Goal: Task Accomplishment & Management: Use online tool/utility

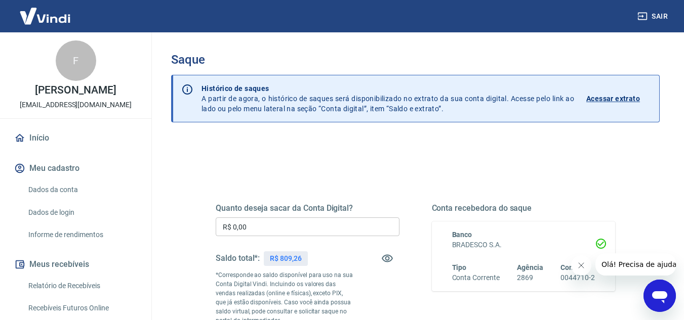
click at [268, 224] on input "R$ 0,00" at bounding box center [308, 227] width 184 height 19
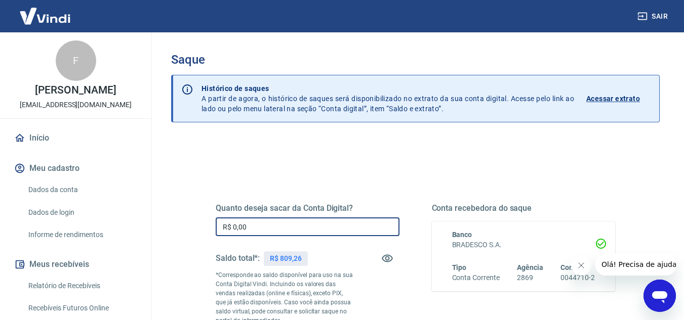
drag, startPoint x: 281, startPoint y: 218, endPoint x: 209, endPoint y: 222, distance: 73.0
click at [209, 222] on div "Quanto deseja sacar da Conta Digital? R$ 0,00 ​ Saldo total*: R$ 809,26 *Corres…" at bounding box center [416, 281] width 424 height 245
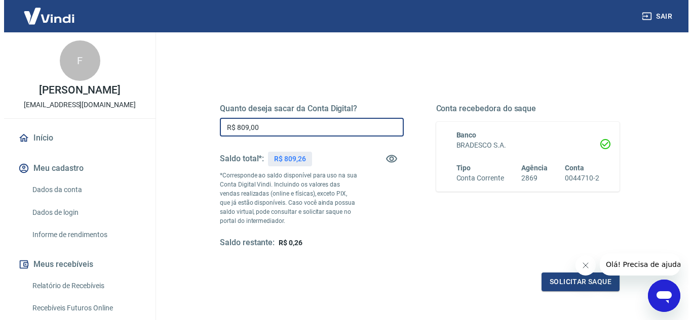
scroll to position [101, 0]
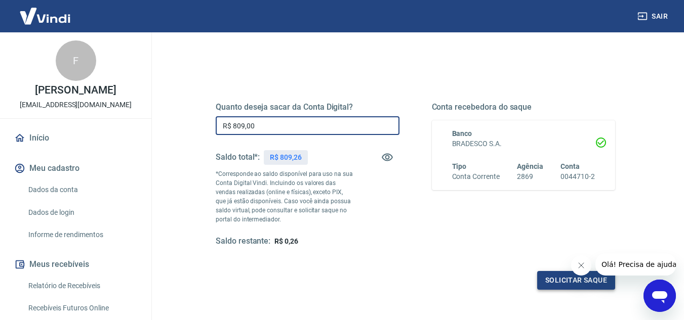
type input "R$ 809,00"
click at [568, 277] on button "Solicitar saque" at bounding box center [576, 280] width 78 height 19
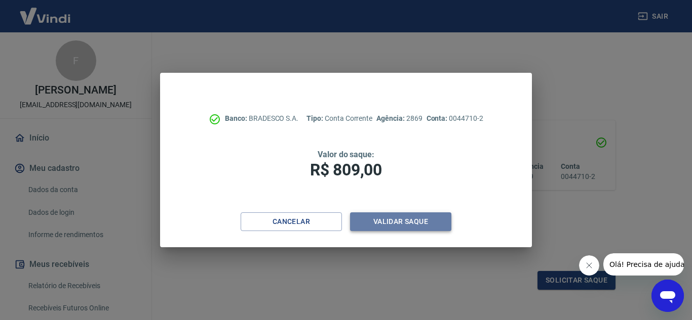
click at [389, 220] on button "Validar saque" at bounding box center [400, 222] width 101 height 19
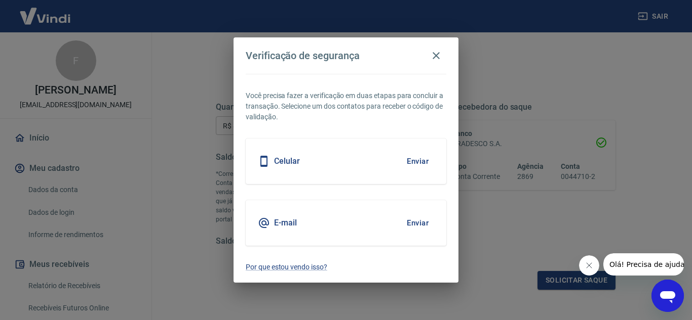
click at [419, 158] on button "Enviar" at bounding box center [417, 161] width 33 height 21
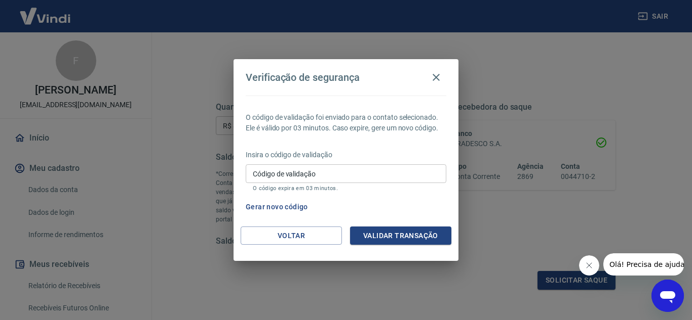
click at [395, 173] on input "Código de validação" at bounding box center [346, 174] width 200 height 19
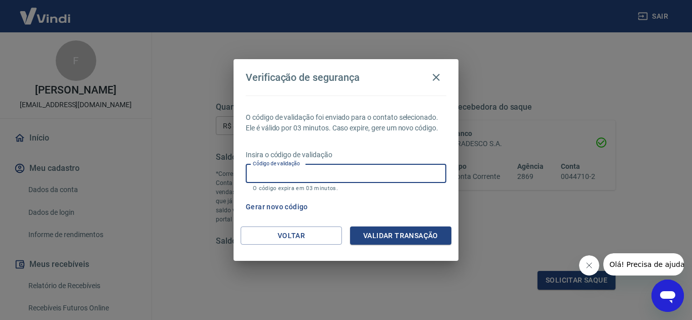
click at [413, 207] on div "Gerar novo código" at bounding box center [343, 207] width 205 height 19
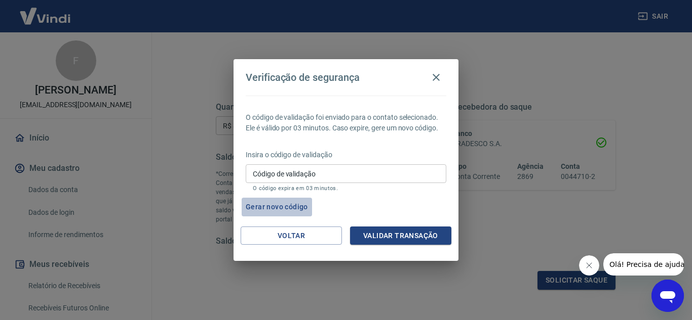
click at [295, 207] on button "Gerar novo código" at bounding box center [276, 207] width 70 height 19
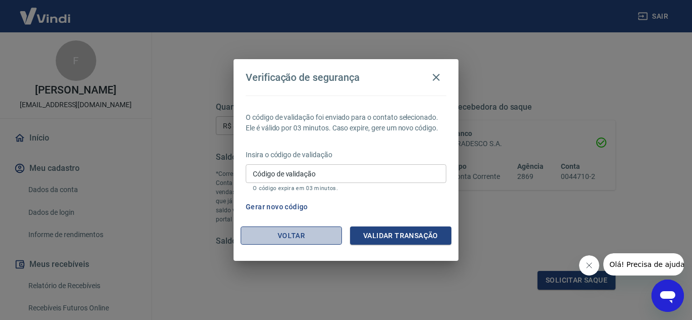
click at [322, 237] on button "Voltar" at bounding box center [290, 236] width 101 height 19
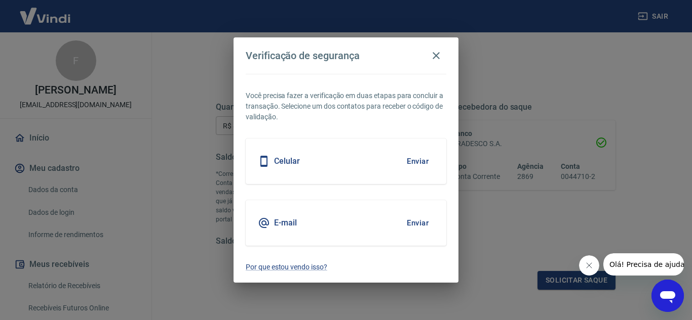
click at [423, 160] on button "Enviar" at bounding box center [417, 161] width 33 height 21
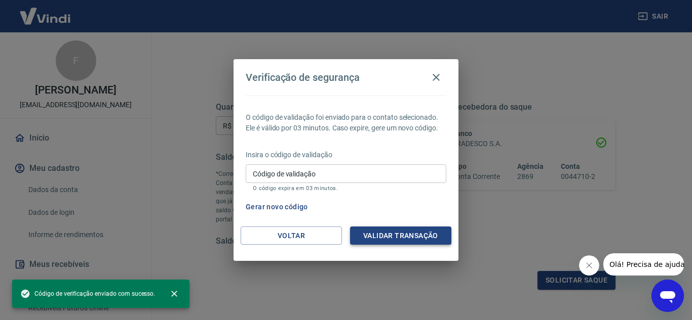
click at [406, 236] on button "Validar transação" at bounding box center [400, 236] width 101 height 19
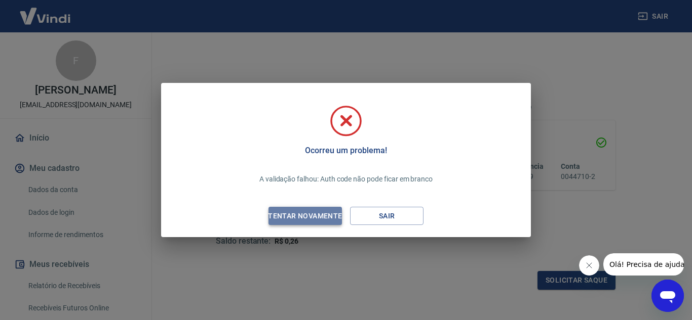
click at [320, 218] on div "Tentar novamente" at bounding box center [305, 216] width 98 height 13
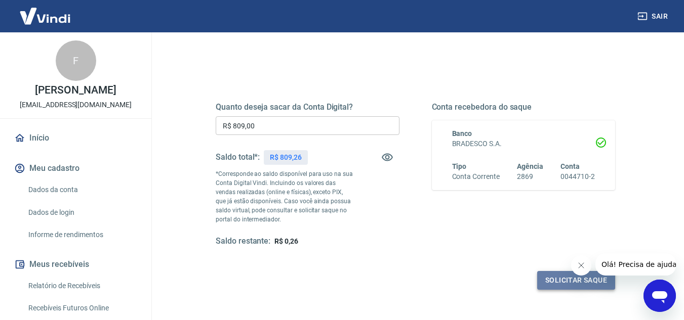
click at [556, 277] on button "Solicitar saque" at bounding box center [576, 280] width 78 height 19
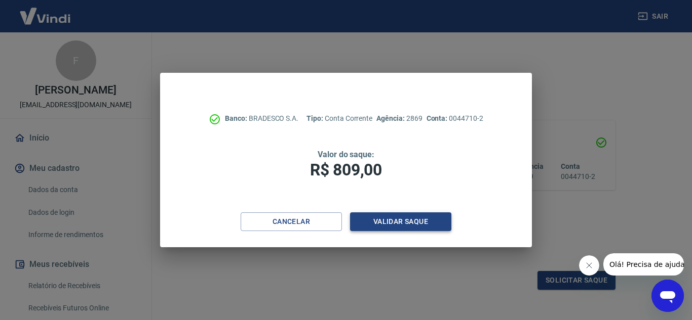
click at [428, 222] on button "Validar saque" at bounding box center [400, 222] width 101 height 19
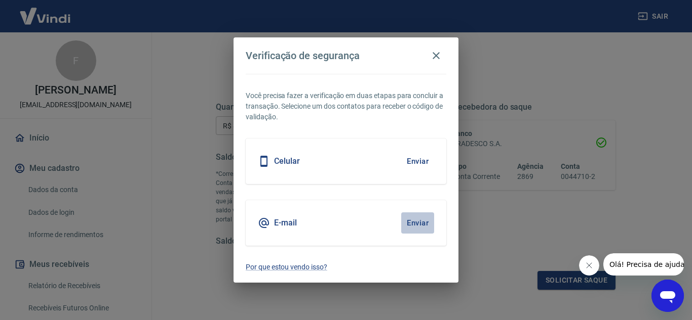
click at [422, 225] on button "Enviar" at bounding box center [417, 223] width 33 height 21
click at [423, 159] on button "Enviar" at bounding box center [417, 161] width 33 height 21
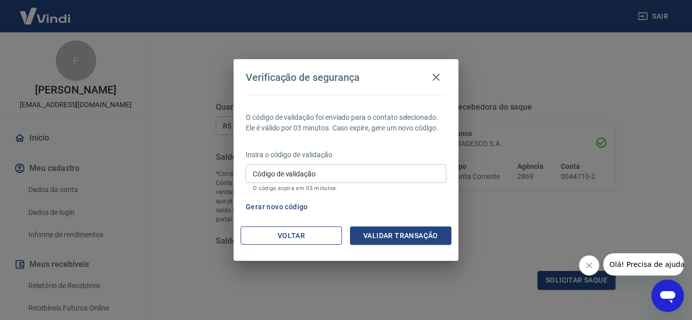
click at [297, 240] on button "Voltar" at bounding box center [290, 236] width 101 height 19
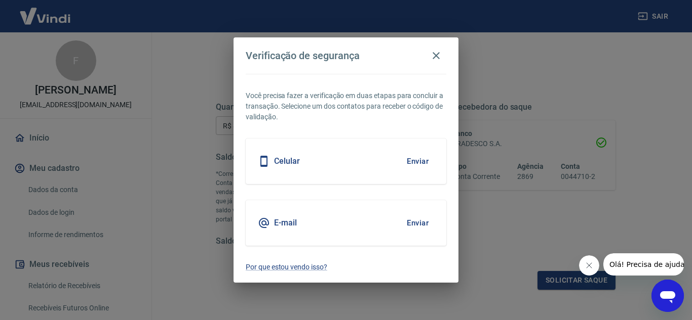
click at [425, 216] on button "Enviar" at bounding box center [417, 223] width 33 height 21
click at [294, 262] on p "Por que estou vendo isso?" at bounding box center [346, 267] width 200 height 11
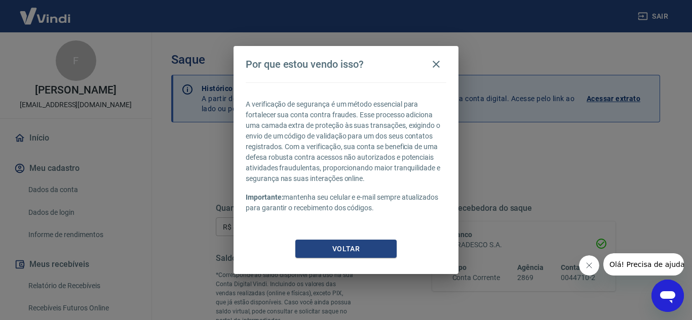
drag, startPoint x: 373, startPoint y: 111, endPoint x: 397, endPoint y: 206, distance: 97.9
click at [397, 206] on div "A verificação de segurança é um método essencial para fortalecer sua conta cont…" at bounding box center [346, 156] width 200 height 114
click at [435, 65] on icon "button" at bounding box center [435, 64] width 7 height 7
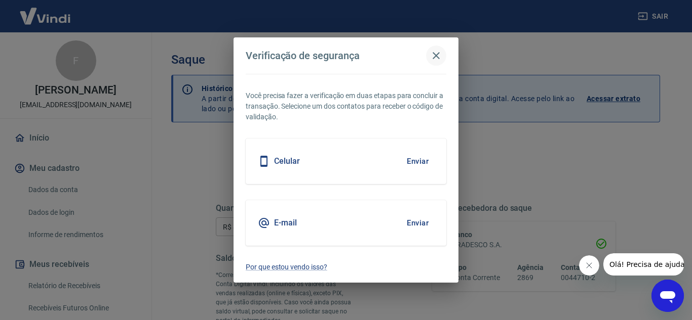
scroll to position [189, 0]
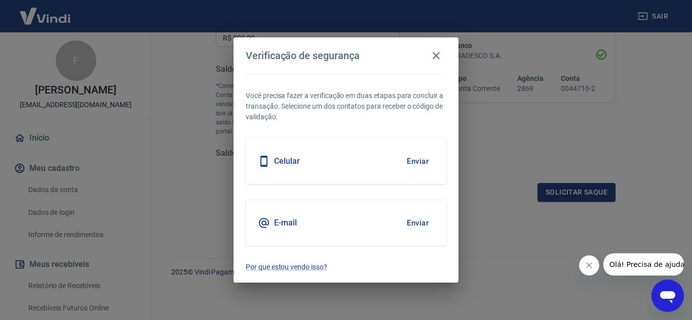
click at [418, 223] on button "Enviar" at bounding box center [417, 223] width 33 height 21
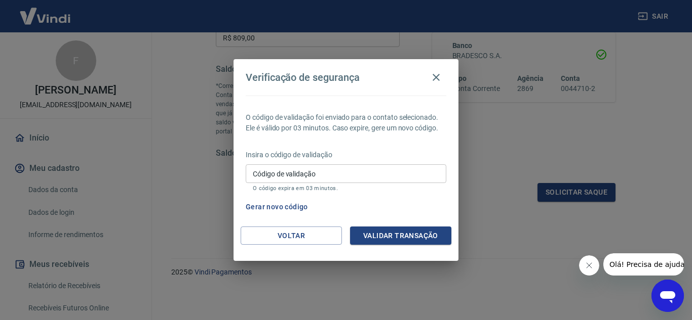
click at [328, 177] on input "Código de validação" at bounding box center [346, 174] width 200 height 19
click at [397, 202] on div "Gerar novo código" at bounding box center [343, 207] width 205 height 19
click at [277, 205] on button "Gerar novo código" at bounding box center [276, 207] width 70 height 19
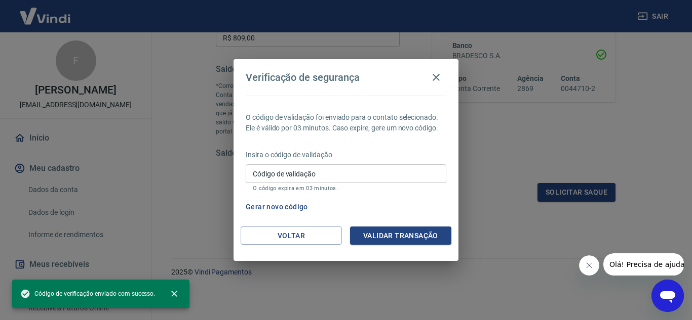
click at [86, 295] on span "Código de verificação enviado com sucesso." at bounding box center [87, 294] width 135 height 10
click at [20, 291] on div "Código de verificação enviado com sucesso." at bounding box center [100, 294] width 177 height 28
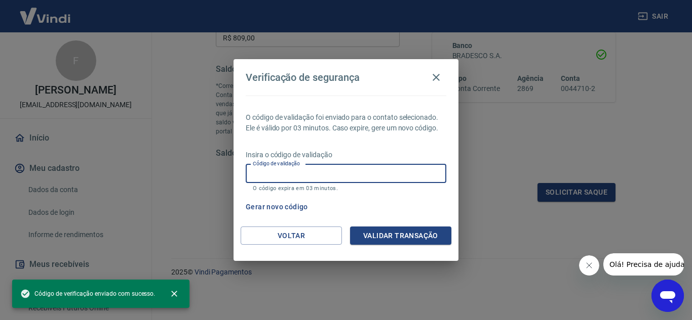
click at [327, 177] on input "Código de validação" at bounding box center [346, 174] width 200 height 19
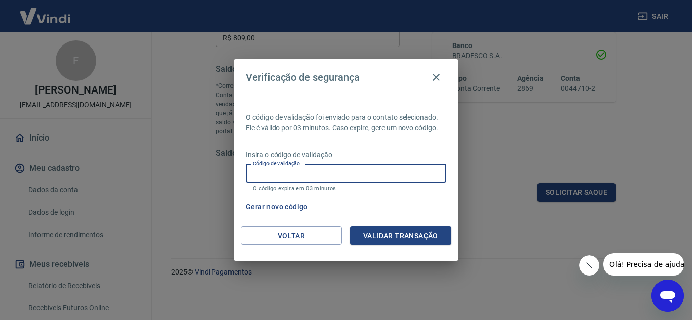
click at [662, 298] on icon "Abrir janela de mensagens" at bounding box center [667, 298] width 15 height 12
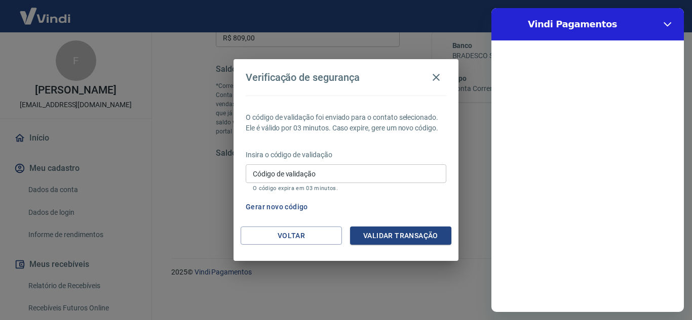
scroll to position [0, 0]
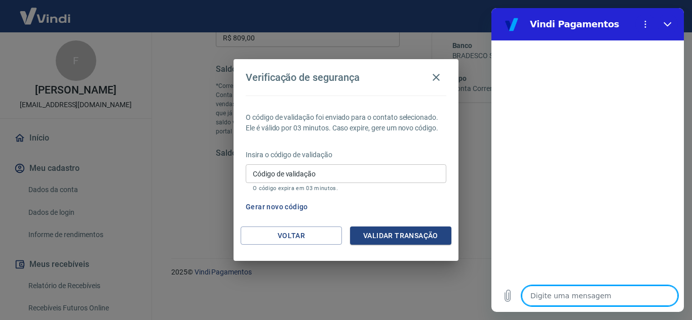
click at [594, 297] on textarea at bounding box center [599, 296] width 156 height 20
type textarea "o9"
type textarea "x"
type textarea "o9l"
type textarea "x"
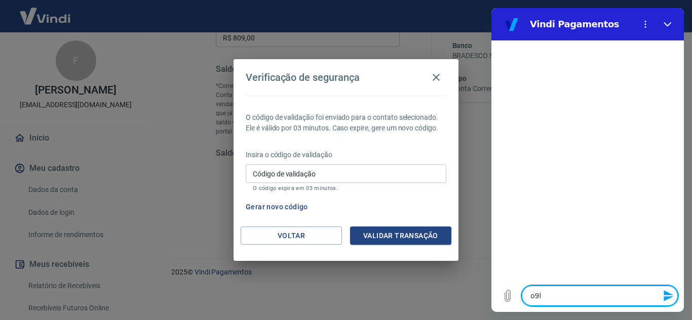
type textarea "o9la"
type textarea "x"
type textarea "o9la,"
type textarea "x"
type textarea "o9la,"
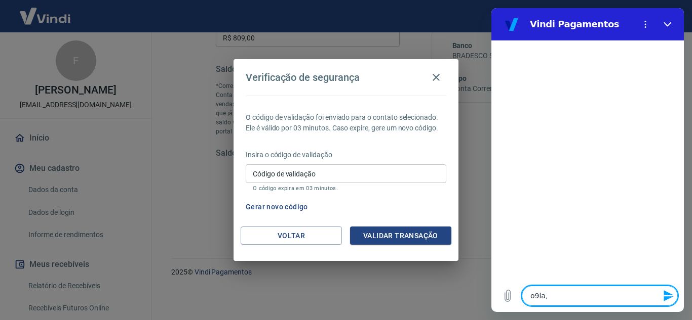
type textarea "x"
type textarea "o9la, n"
type textarea "x"
type textarea "o9la, na"
type textarea "x"
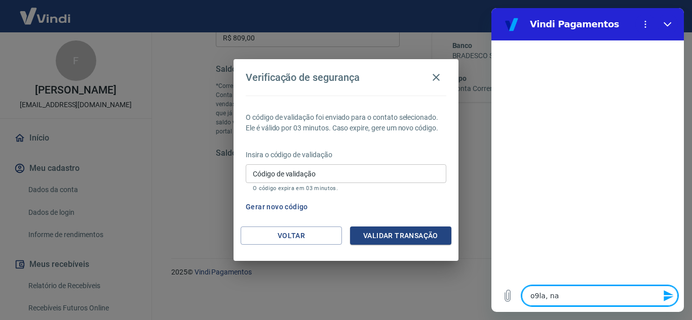
type textarea "o9la, nao"
type textarea "x"
type textarea "o9la, nao"
type textarea "x"
type textarea "o9la, [PERSON_NAME]"
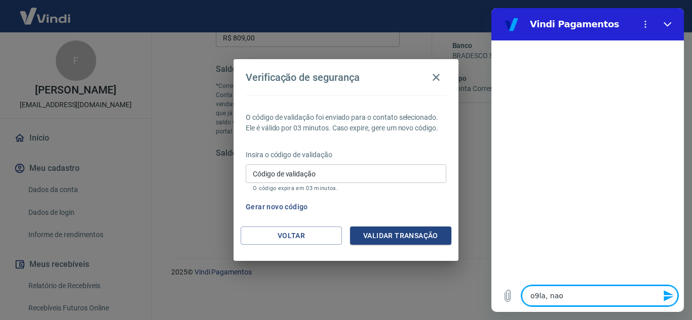
type textarea "x"
type textarea "o9la, nao es"
type textarea "x"
type textarea "o9la, nao est"
type textarea "x"
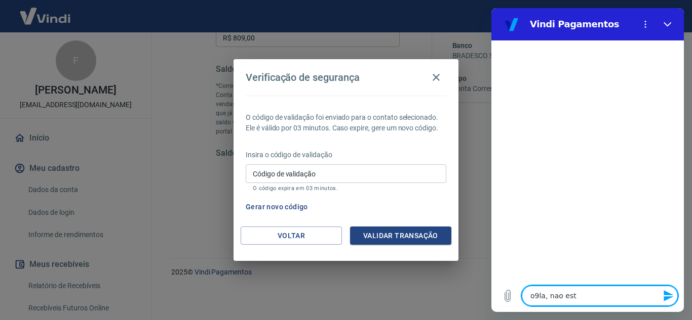
type textarea "o9la, nao esto"
type textarea "x"
type textarea "o9la, [PERSON_NAME]"
type textarea "x"
type textarea "o9la, [PERSON_NAME]"
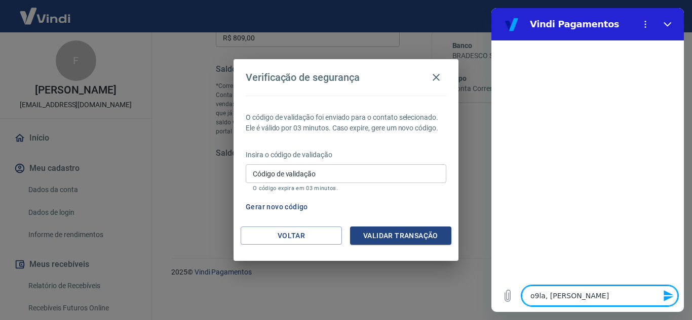
type textarea "x"
type textarea "o9la, nao estou r"
type textarea "x"
type textarea "o9la, [PERSON_NAME] re"
type textarea "x"
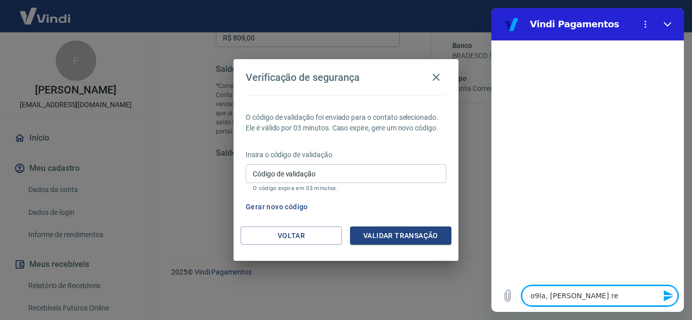
type textarea "o9la, [PERSON_NAME] rec"
type textarea "x"
type textarea "o9la, [PERSON_NAME] rece"
type textarea "x"
type textarea "o9la, [PERSON_NAME] receb"
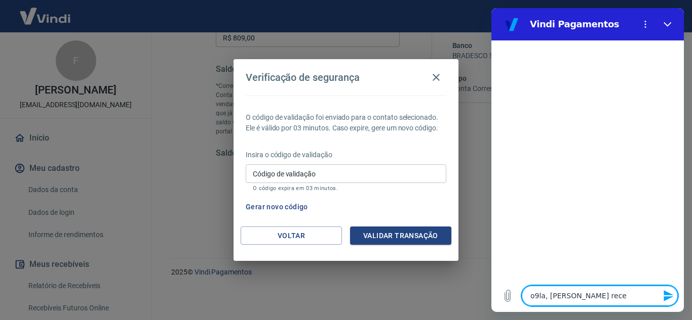
type textarea "x"
type textarea "o9la, [PERSON_NAME] recebe"
type textarea "x"
type textarea "o9la, [PERSON_NAME] receben"
type textarea "x"
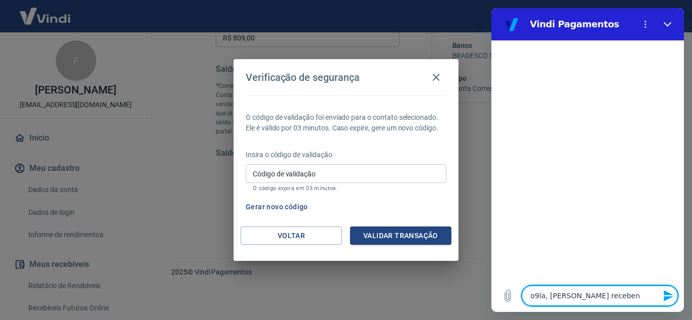
type textarea "o9la, [PERSON_NAME] recebend"
type textarea "x"
type textarea "o9la, [PERSON_NAME] recebendo"
type textarea "x"
type textarea "o9la, [PERSON_NAME] recebendo"
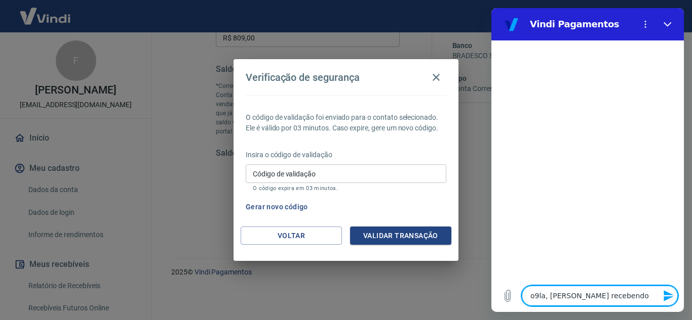
type textarea "x"
type textarea "o9la, [PERSON_NAME] recebendo o"
type textarea "x"
type textarea "o9la, [PERSON_NAME] recebendo o"
type textarea "x"
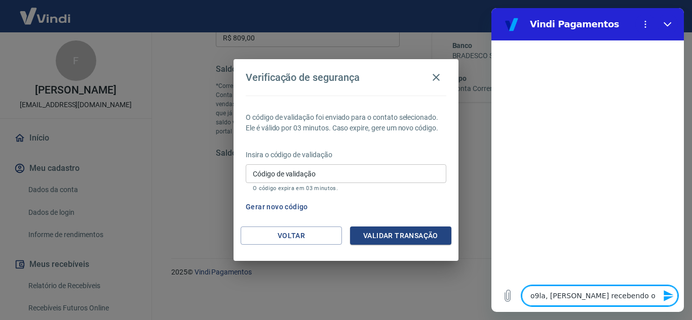
type textarea "o9la, [PERSON_NAME] recebendo o c"
type textarea "x"
type textarea "o9la, nao estou recebendo o co"
type textarea "x"
type textarea "o9la, nao estou recebendo o cod"
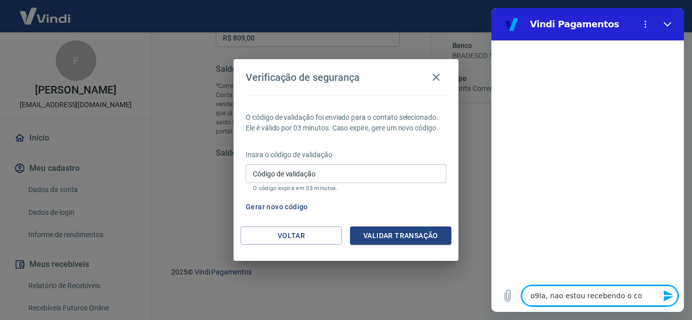
type textarea "x"
type textarea "o9la, [PERSON_NAME] recebendo o codi"
type textarea "x"
type textarea "o9la, [PERSON_NAME] recebendo o codig"
type textarea "x"
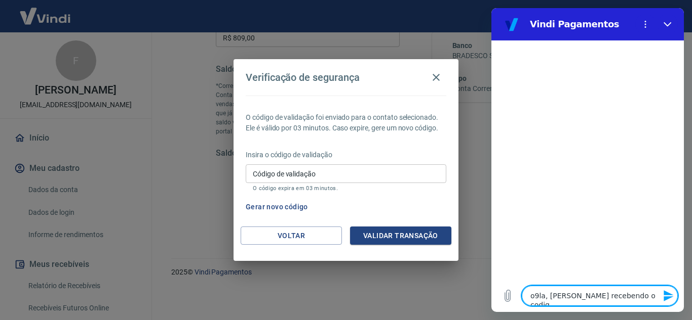
type textarea "o9la, [PERSON_NAME] recebendo o codigo"
type textarea "x"
type textarea "o9la, [PERSON_NAME] recebendo o codigo"
type textarea "x"
type textarea "o9la, [PERSON_NAME] recebendo o codigo d"
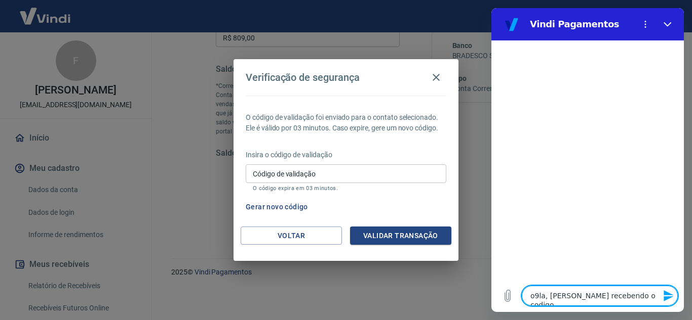
type textarea "x"
type textarea "o9la, [PERSON_NAME] recebendo o codigo de"
type textarea "x"
type textarea "o9la, [PERSON_NAME] recebendo o codigo de"
type textarea "x"
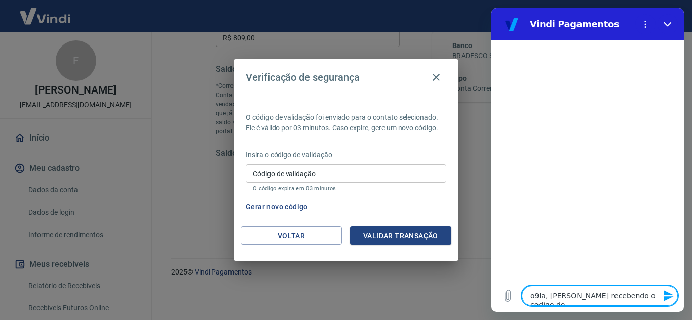
type textarea "o9la, [PERSON_NAME] recebendo o codigo de v"
type textarea "x"
type textarea "o9la, [PERSON_NAME] recebendo o codigo de va"
type textarea "x"
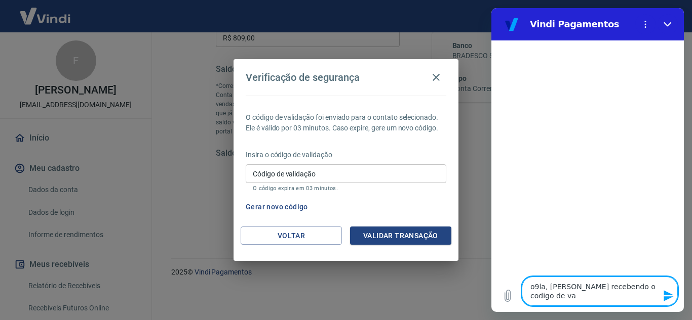
type textarea "o9la, [PERSON_NAME] recebendo o codigo de val"
type textarea "x"
type textarea "o9la, [PERSON_NAME] recebendo o codigo de vali"
type textarea "x"
type textarea "o9la, [PERSON_NAME] recebendo o codigo de valid"
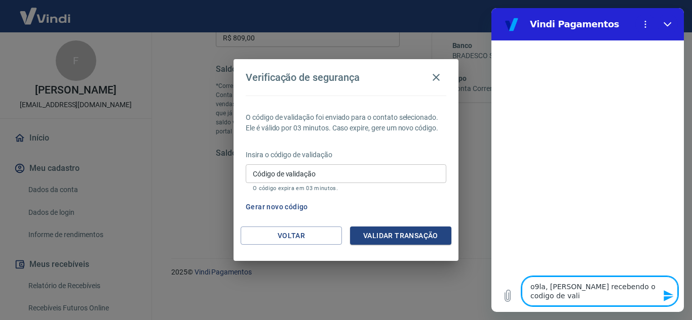
type textarea "x"
type textarea "o9la, nao estou recebendo o codigo de valida"
type textarea "x"
type textarea "o9la, [PERSON_NAME] recebendo o codigo de validaç"
type textarea "x"
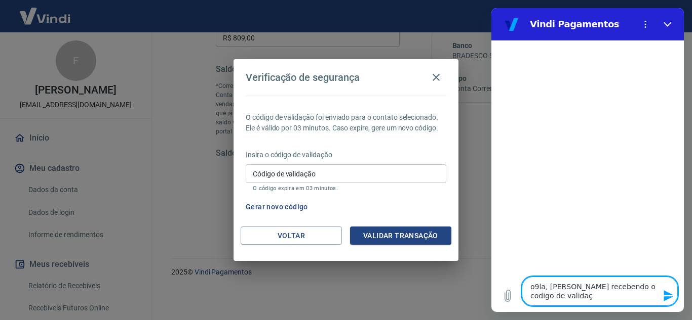
type textarea "o9la, [PERSON_NAME] recebendo o codigo de validaça"
type textarea "x"
type textarea "o9la, [PERSON_NAME] recebendo o codigo de validaçao"
type textarea "x"
type textarea "o9la, [PERSON_NAME] recebendo o codigo de validaçao"
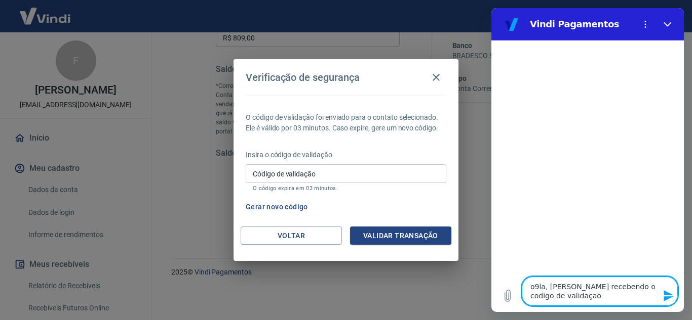
type textarea "x"
type textarea "o9la, [PERSON_NAME] recebendo o codigo de validaçao p"
type textarea "x"
type textarea "o9la, [PERSON_NAME] recebendo o codigo de validaçao pa"
type textarea "x"
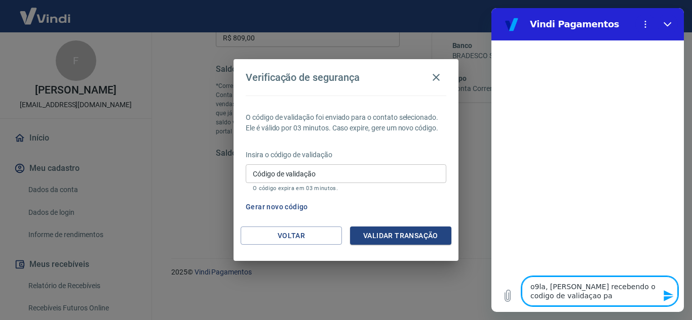
type textarea "o9la, [PERSON_NAME] recebendo o codigo de validaçao par"
type textarea "x"
type textarea "o9la, [PERSON_NAME] recebendo o codigo de validaçao para"
type textarea "x"
type textarea "o9la, [PERSON_NAME] recebendo o codigo de validaçao para"
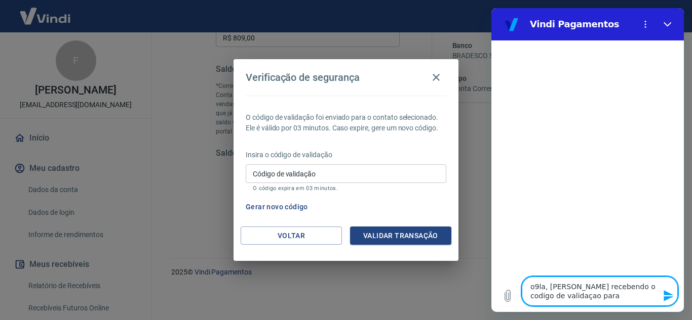
type textarea "x"
type textarea "o9la, [PERSON_NAME] recebendo o codigo de validaçao para s"
type textarea "x"
type textarea "o9la, [PERSON_NAME] recebendo o codigo de validaçao para sa"
type textarea "x"
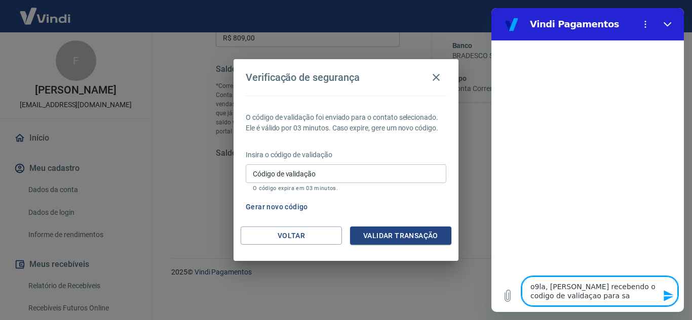
type textarea "o9la, nao estou recebendo o codigo de validaçao para saq"
type textarea "x"
type textarea "o9la, [PERSON_NAME] recebendo o codigo de validaçao para saqu"
type textarea "x"
type textarea "o9la, nao estou recebendo o codigo de validaçao para saque"
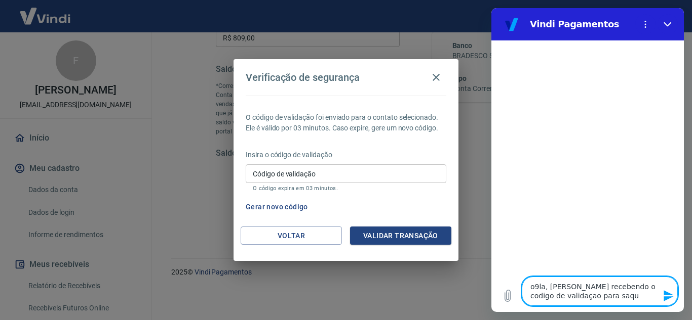
type textarea "x"
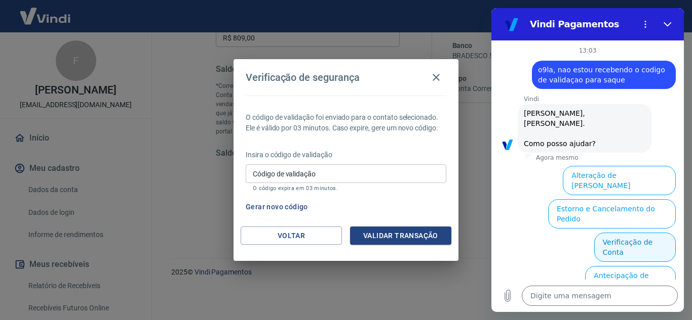
click at [629, 233] on button "Verificação de Conta" at bounding box center [635, 247] width 82 height 29
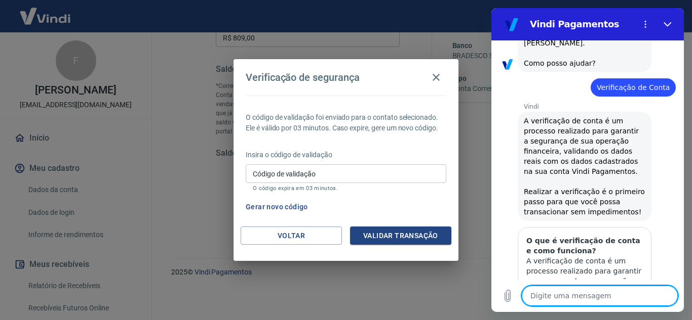
scroll to position [184, 0]
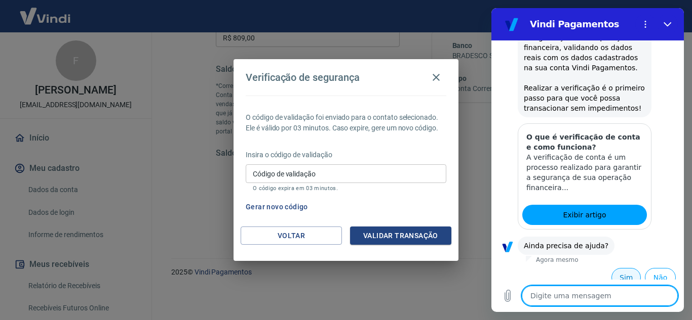
click at [622, 268] on button "Sim" at bounding box center [625, 277] width 29 height 19
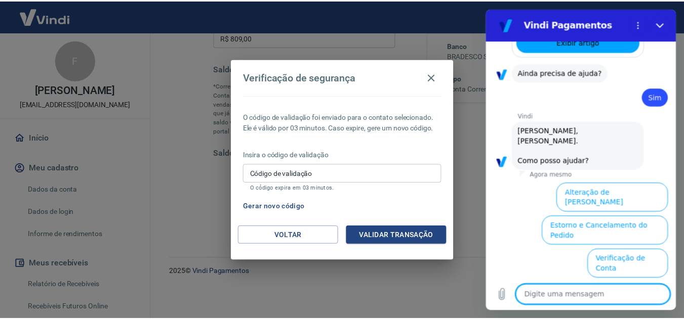
scroll to position [449, 0]
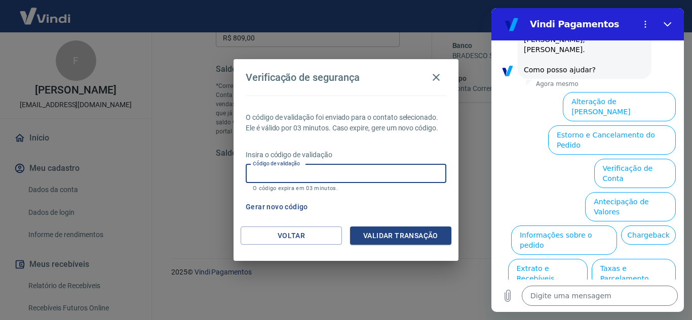
click at [344, 172] on input "Código de validação" at bounding box center [346, 174] width 200 height 19
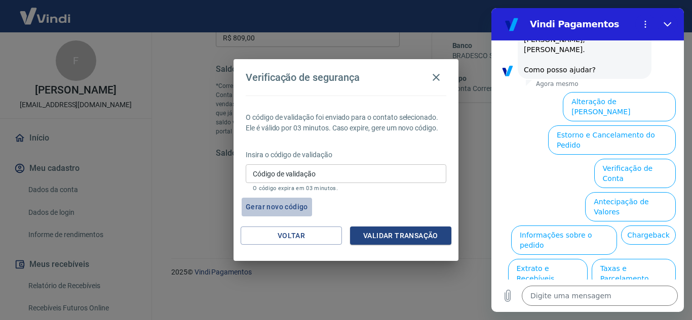
click at [266, 215] on button "Gerar novo código" at bounding box center [276, 207] width 70 height 19
click at [269, 207] on button "Gerar novo código" at bounding box center [276, 207] width 70 height 19
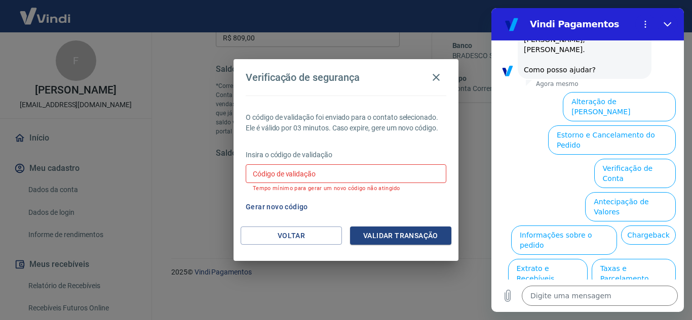
click at [309, 162] on div "Insira o código de validação Código de validação Código de validação Tempo míni…" at bounding box center [346, 172] width 200 height 44
click at [312, 170] on input "Código de validação" at bounding box center [346, 174] width 200 height 19
click at [666, 17] on button "Fechar" at bounding box center [667, 24] width 20 height 20
type textarea "x"
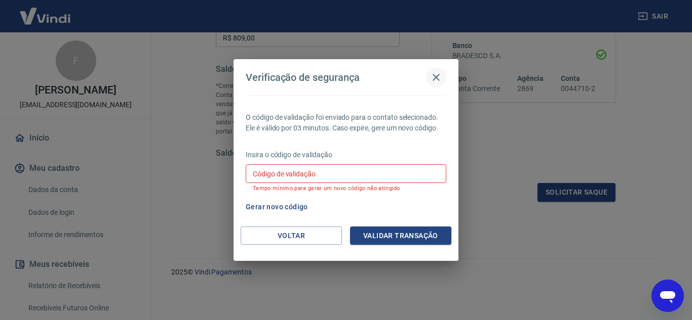
click at [431, 74] on icon "button" at bounding box center [436, 77] width 12 height 12
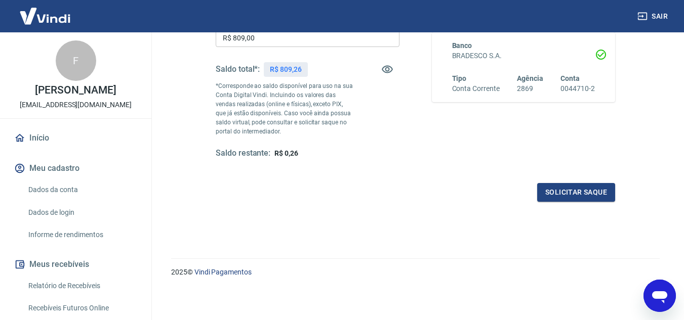
click at [662, 17] on button "Sair" at bounding box center [653, 16] width 36 height 19
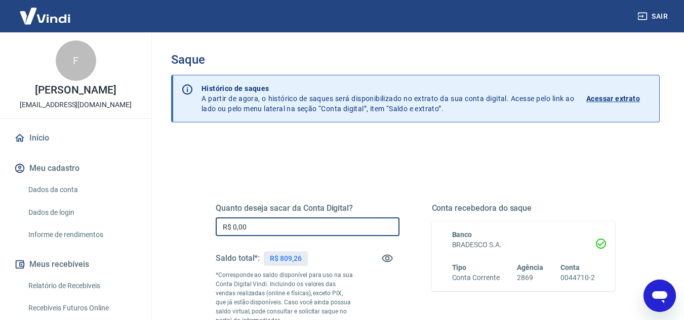
click at [306, 231] on input "R$ 0,00" at bounding box center [308, 227] width 184 height 19
drag, startPoint x: 306, startPoint y: 231, endPoint x: 192, endPoint y: 223, distance: 114.2
click at [192, 223] on div "Quanto deseja sacar da Conta Digital? R$ 0,00 ​ Saldo total*: R$ 809,26 *Corres…" at bounding box center [415, 281] width 448 height 245
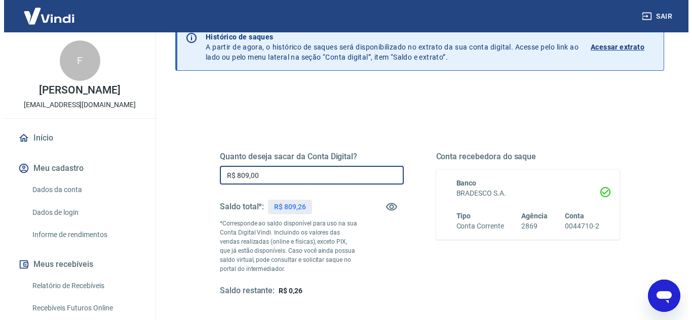
scroll to position [101, 0]
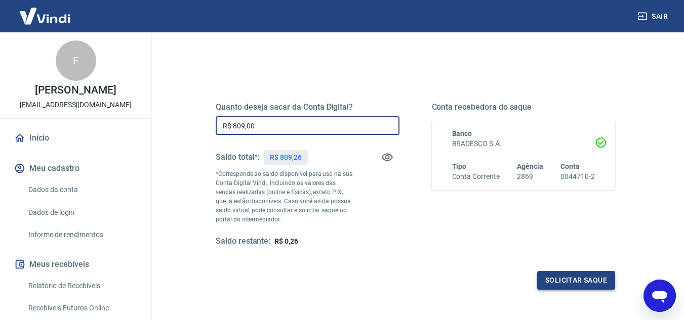
type input "R$ 809,00"
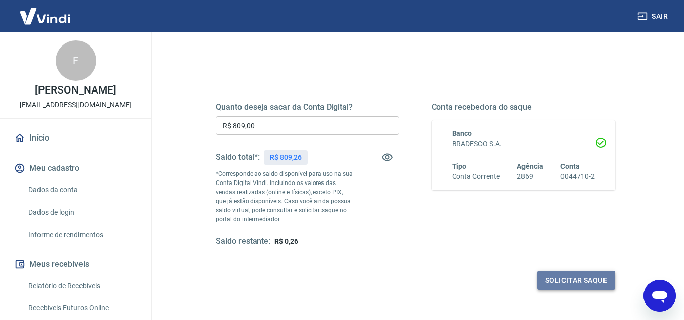
click at [570, 278] on button "Solicitar saque" at bounding box center [576, 280] width 78 height 19
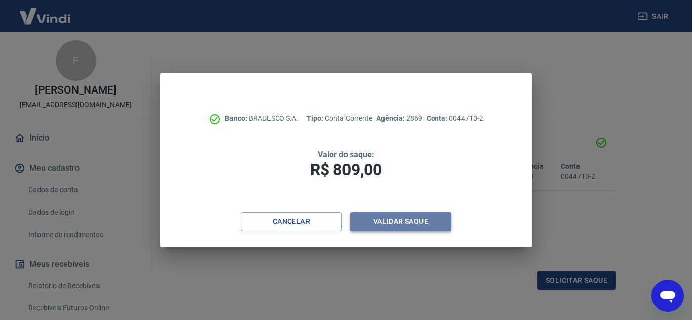
click at [413, 219] on button "Validar saque" at bounding box center [400, 222] width 101 height 19
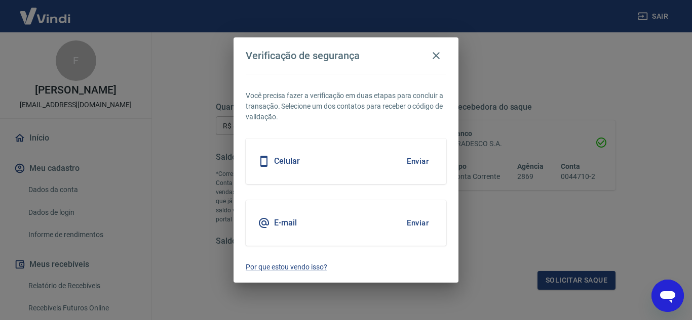
click at [421, 163] on button "Enviar" at bounding box center [417, 161] width 33 height 21
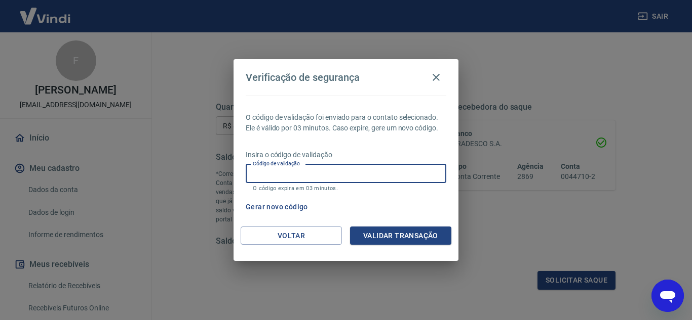
click at [403, 170] on input "Código de validação" at bounding box center [346, 174] width 200 height 19
click at [429, 173] on input "Código de validação" at bounding box center [346, 174] width 200 height 19
type input "450595"
click at [407, 236] on button "Validar transação" at bounding box center [400, 236] width 101 height 19
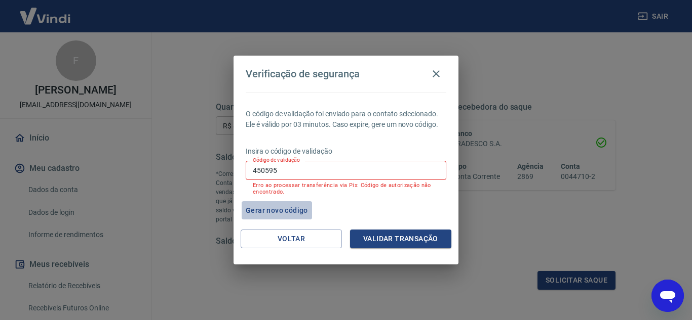
click at [286, 209] on button "Gerar novo código" at bounding box center [276, 210] width 70 height 19
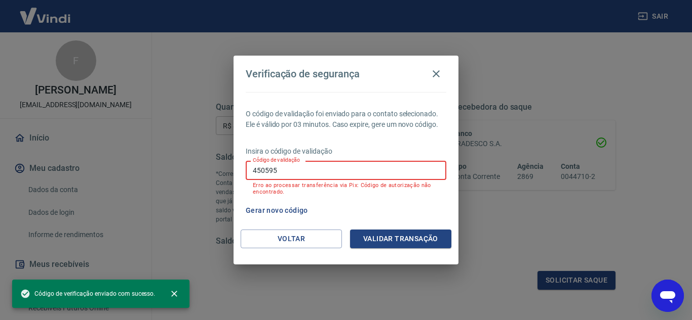
drag, startPoint x: 319, startPoint y: 170, endPoint x: 181, endPoint y: 172, distance: 138.2
click at [187, 171] on div "Verificação de segurança O código de validação foi enviado para o contato selec…" at bounding box center [346, 160] width 692 height 320
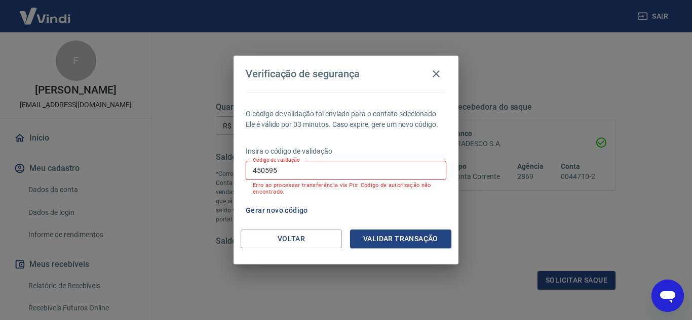
click at [668, 296] on icon "Abrir janela de mensagens" at bounding box center [667, 298] width 15 height 12
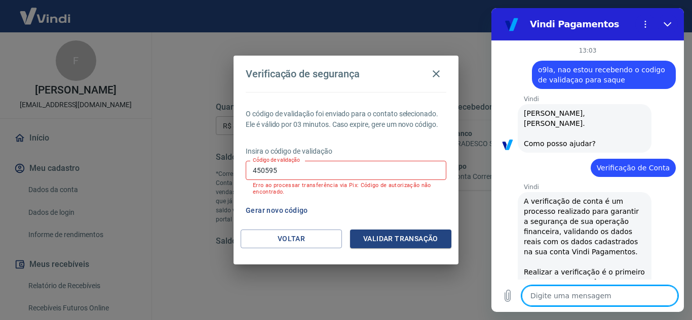
scroll to position [449, 0]
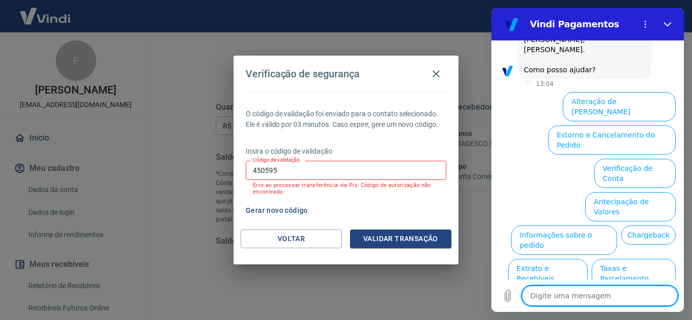
click at [561, 298] on textarea at bounding box center [599, 296] width 156 height 20
type textarea "f"
type textarea "x"
type textarea "fa"
type textarea "x"
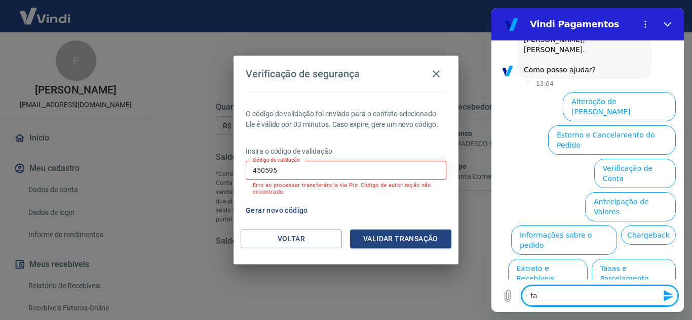
type textarea "fal"
type textarea "x"
type textarea "fala"
type textarea "x"
type textarea "falar"
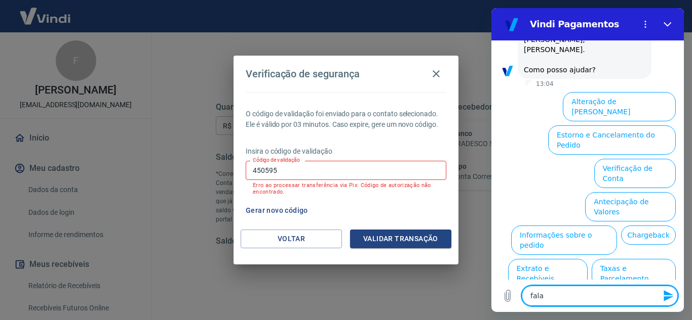
type textarea "x"
type textarea "falar"
type textarea "x"
type textarea "falar c"
type textarea "x"
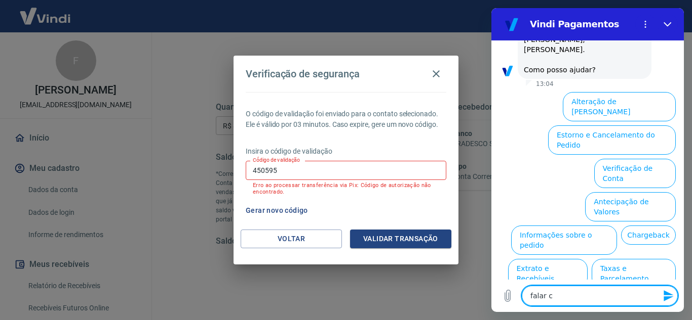
type textarea "falar co"
type textarea "x"
type textarea "falar com"
type textarea "x"
type textarea "falar com"
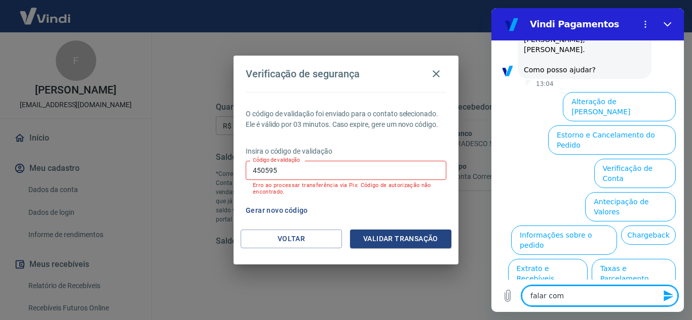
type textarea "x"
type textarea "falar com a"
type textarea "x"
type textarea "falar com at"
type textarea "x"
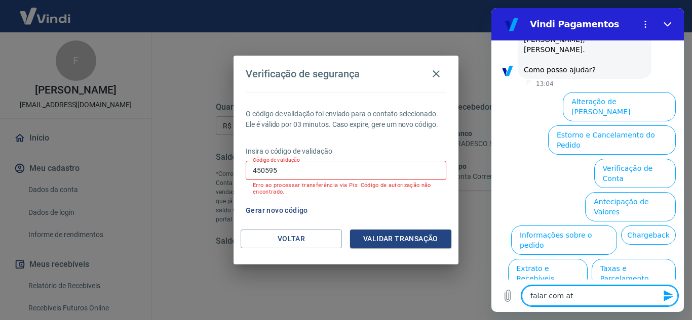
type textarea "falar com ate"
type textarea "x"
type textarea "falar com aten"
type textarea "x"
type textarea "falar com atend"
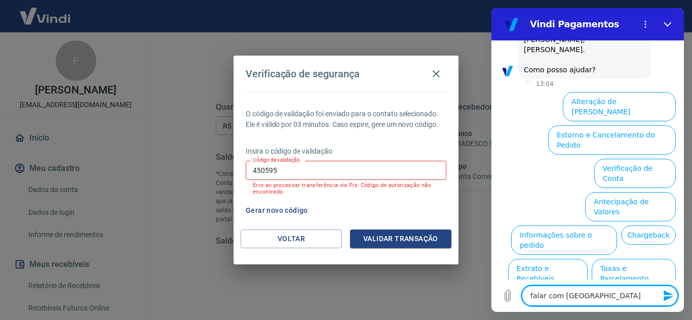
type textarea "x"
type textarea "falar com atende"
type textarea "x"
type textarea "falar com atenden"
type textarea "x"
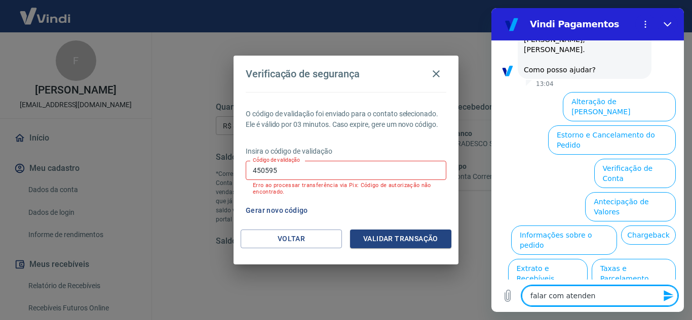
type textarea "falar com atendent"
type textarea "x"
type textarea "falar com atendente"
type textarea "x"
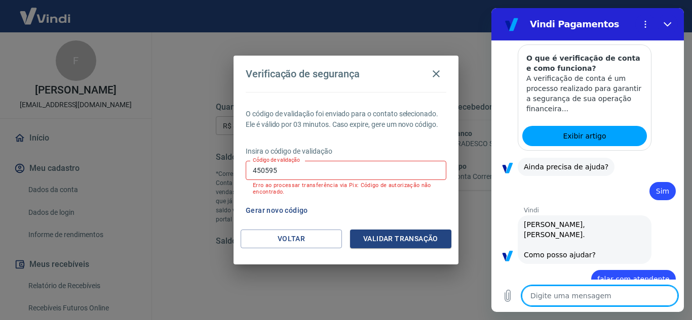
type textarea "x"
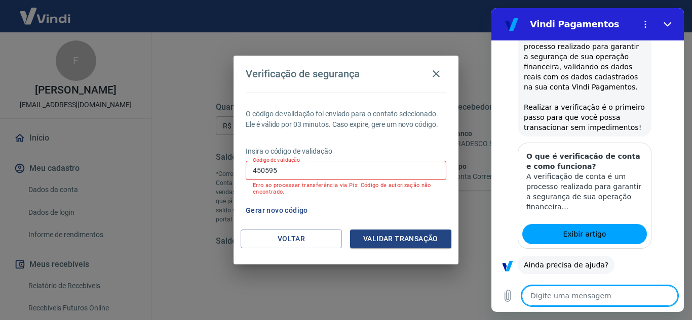
scroll to position [317, 0]
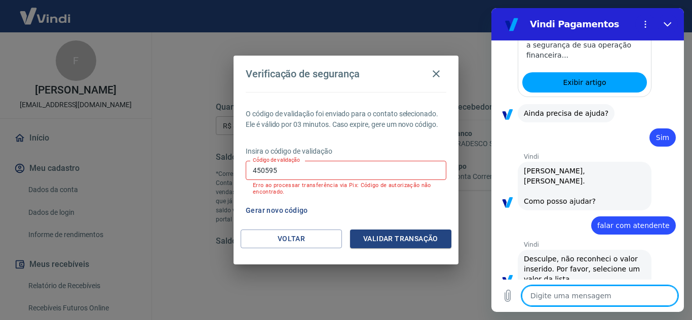
click at [579, 293] on textarea at bounding box center [599, 296] width 156 height 20
type textarea "s"
type textarea "x"
type textarea "sa"
type textarea "x"
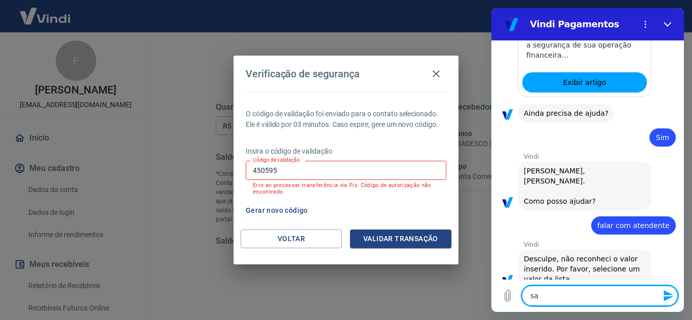
type textarea "saq"
type textarea "x"
type textarea "saqu"
type textarea "x"
type textarea "saque"
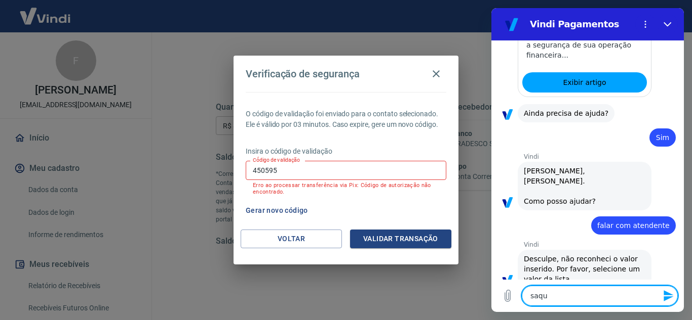
type textarea "x"
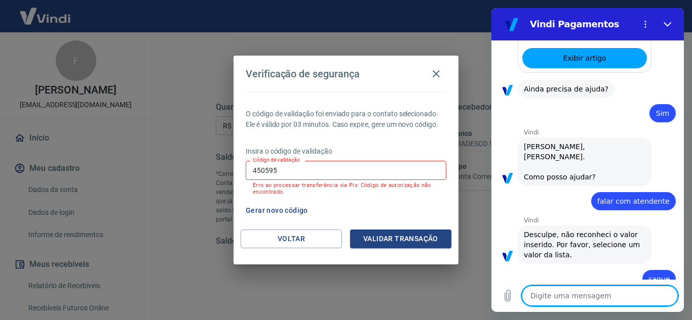
type textarea "x"
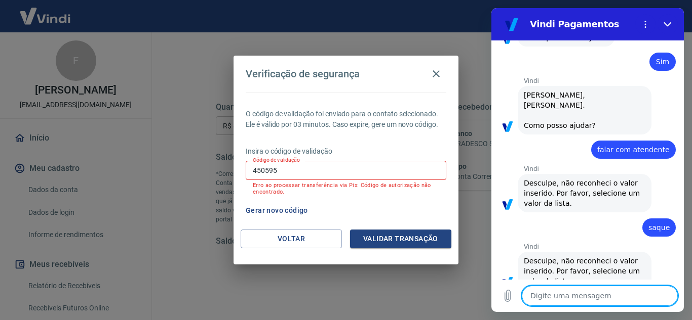
scroll to position [395, 0]
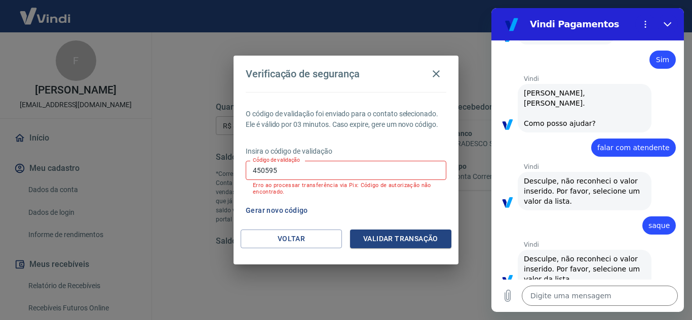
click at [571, 265] on div "Vindi diz: Desculpe, não reconheci o valor inserido. Por favor, selecione um va…" at bounding box center [584, 269] width 134 height 38
click at [558, 290] on p "Agora mesmo" at bounding box center [557, 294] width 43 height 8
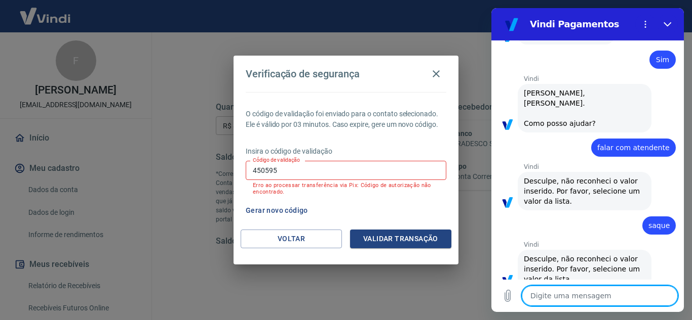
click at [569, 296] on textarea at bounding box center [599, 296] width 156 height 20
type textarea "q"
type textarea "x"
type textarea "qu"
type textarea "x"
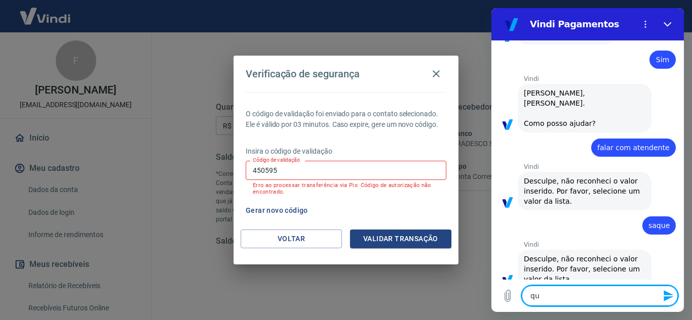
type textarea "qua"
type textarea "x"
type textarea "qual"
type textarea "x"
type textarea "qual"
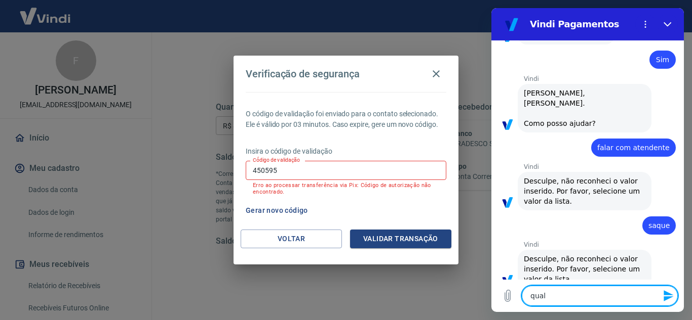
type textarea "x"
type textarea "qual l"
type textarea "x"
type textarea "qual li"
type textarea "x"
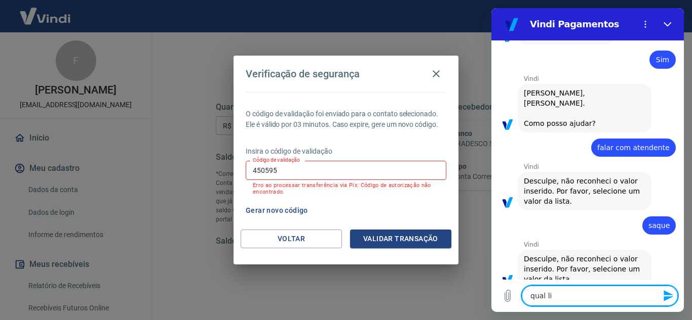
type textarea "qual lis"
type textarea "x"
type textarea "qual list"
type textarea "x"
type textarea "qual lista"
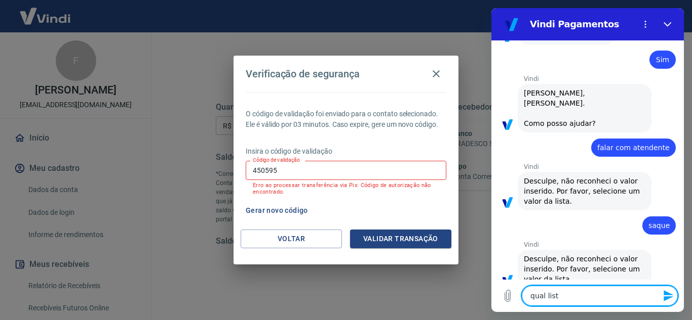
type textarea "x"
type textarea "qual lista?"
type textarea "x"
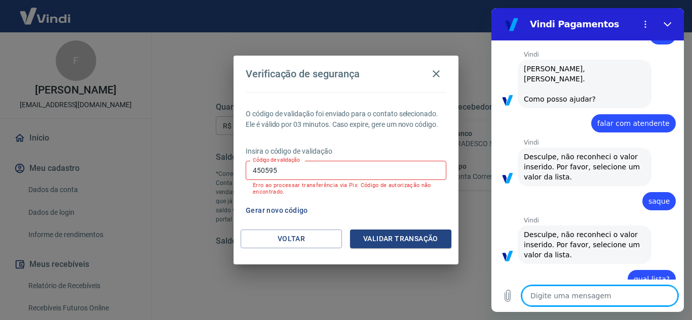
type textarea "x"
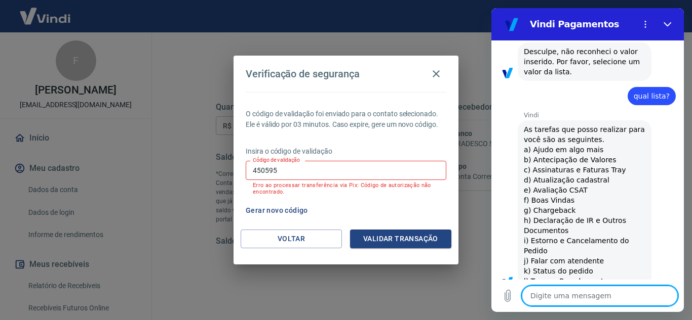
scroll to position [604, 0]
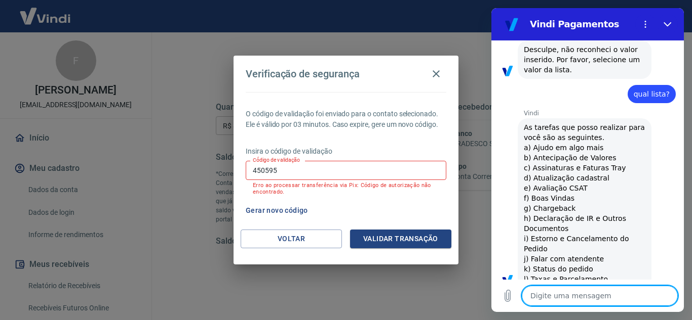
type textarea "j"
type textarea "x"
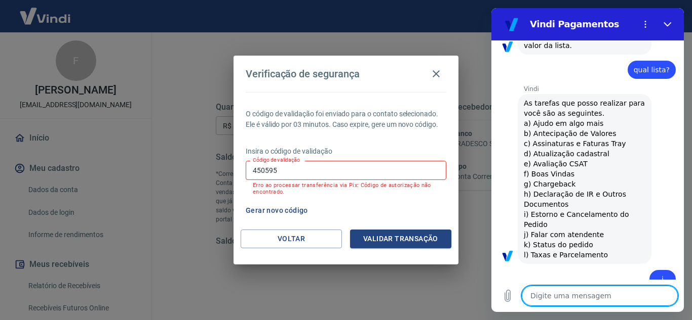
type textarea "x"
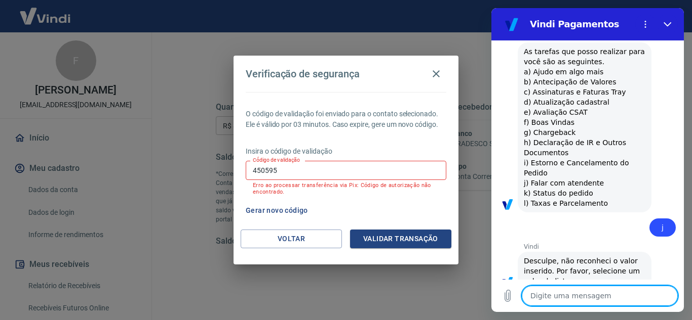
scroll to position [682, 0]
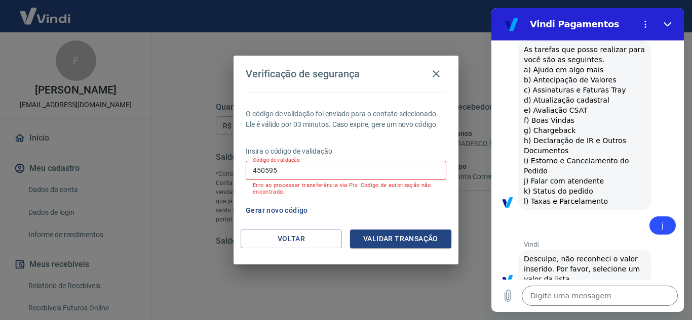
drag, startPoint x: 523, startPoint y: 159, endPoint x: 611, endPoint y: 159, distance: 87.6
click at [611, 159] on span "As tarefas que posso realizar para você são as seguintes. a) Ajudo em algo mais…" at bounding box center [583, 126] width 121 height 162
copy span "j) Falar com atendente"
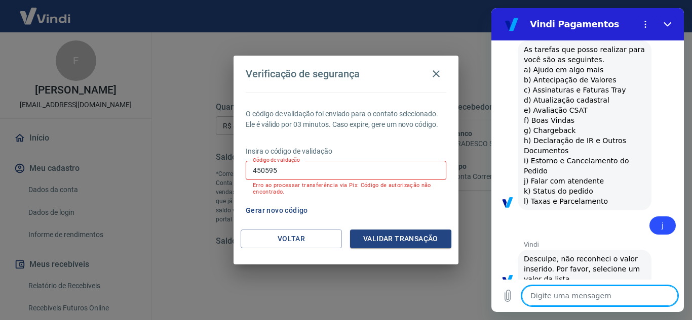
click at [569, 290] on textarea at bounding box center [599, 296] width 156 height 20
paste textarea "j) Falar com atendente"
type textarea "j) Falar com atendente"
type textarea "x"
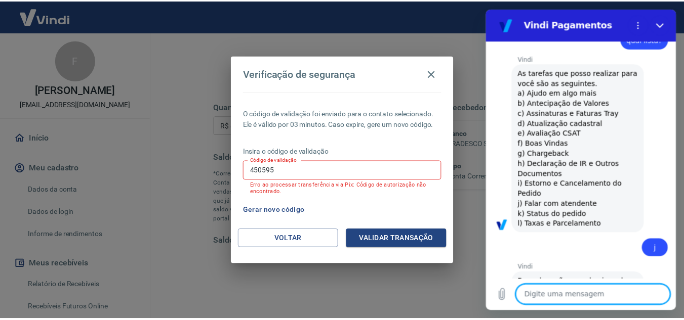
scroll to position [760, 0]
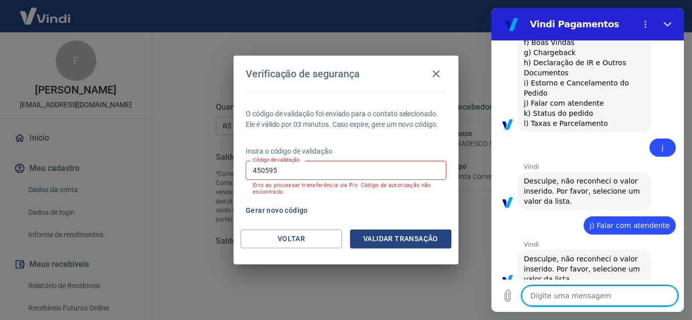
click at [564, 291] on textarea at bounding box center [599, 296] width 156 height 20
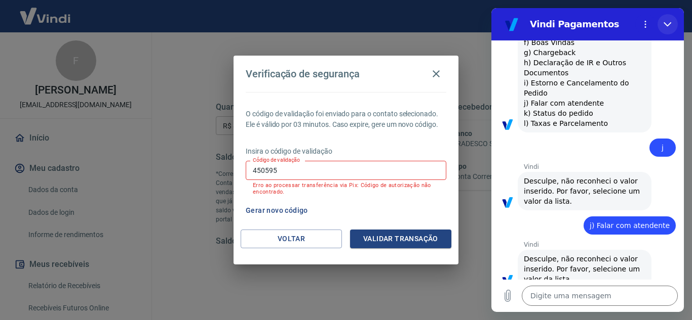
click at [668, 21] on icon "Fechar" at bounding box center [667, 24] width 8 height 8
type textarea "x"
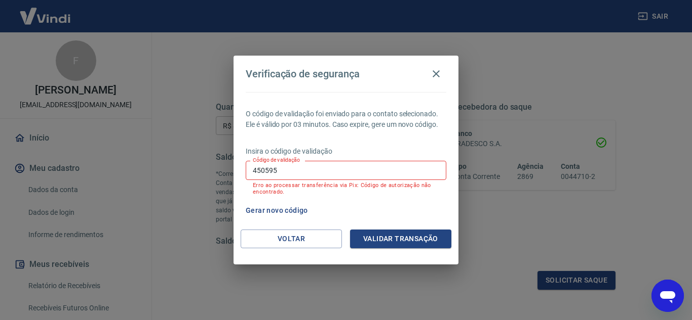
click at [630, 152] on div "Verificação de segurança O código de validação foi enviado para o contato selec…" at bounding box center [346, 160] width 692 height 320
click at [346, 166] on input "450595" at bounding box center [346, 170] width 200 height 19
click at [278, 209] on button "Gerar novo código" at bounding box center [276, 210] width 70 height 19
drag, startPoint x: 147, startPoint y: 151, endPoint x: 143, endPoint y: 166, distance: 15.6
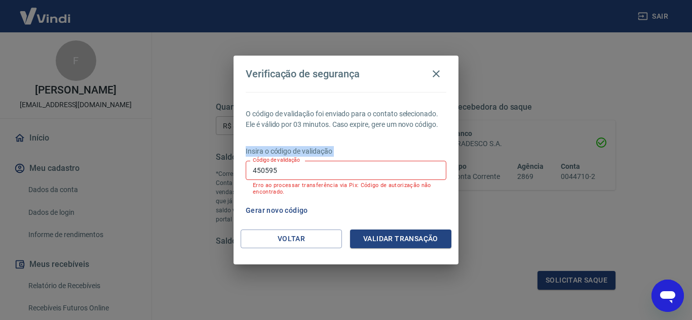
click at [145, 182] on div "Verificação de segurança O código de validação foi enviado para o contato selec…" at bounding box center [346, 160] width 692 height 320
click at [438, 71] on icon "button" at bounding box center [436, 74] width 12 height 12
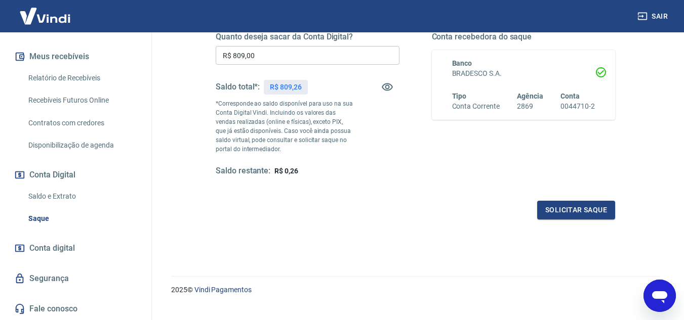
scroll to position [189, 0]
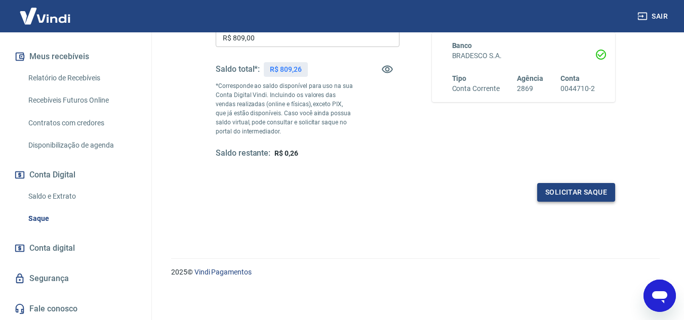
click at [574, 195] on button "Solicitar saque" at bounding box center [576, 192] width 78 height 19
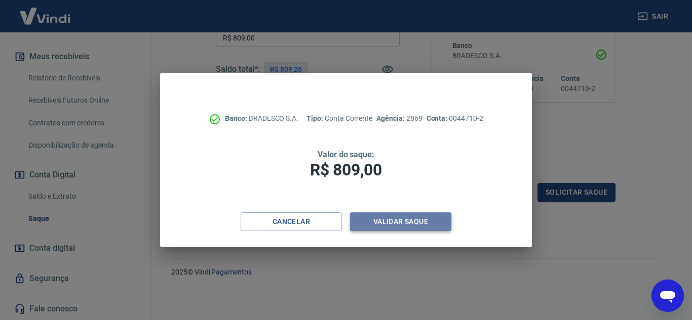
click at [398, 221] on button "Validar saque" at bounding box center [400, 222] width 101 height 19
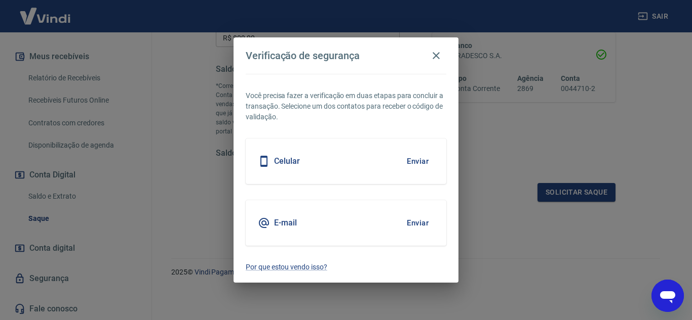
click at [416, 220] on button "Enviar" at bounding box center [417, 223] width 33 height 21
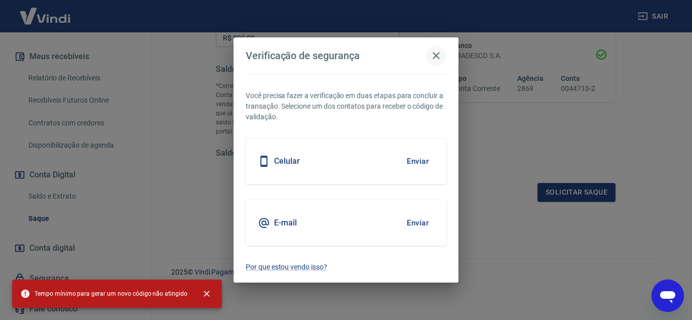
click at [434, 57] on icon "button" at bounding box center [435, 55] width 7 height 7
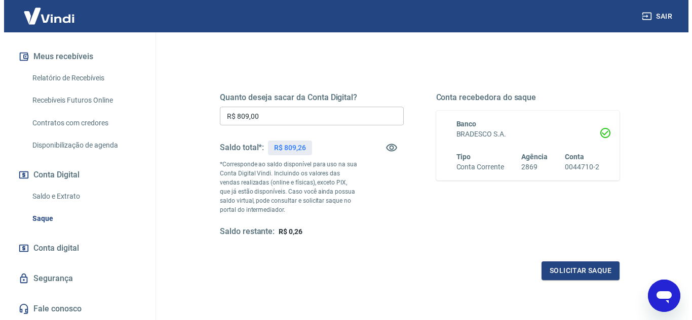
scroll to position [152, 0]
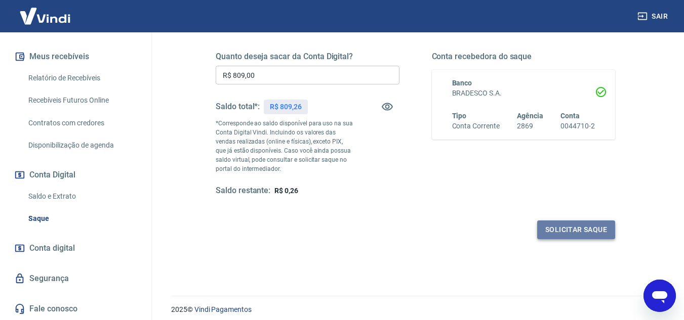
click at [592, 229] on button "Solicitar saque" at bounding box center [576, 230] width 78 height 19
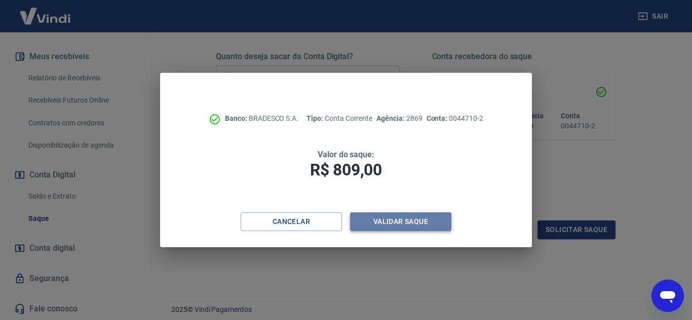
click at [417, 224] on button "Validar saque" at bounding box center [400, 222] width 101 height 19
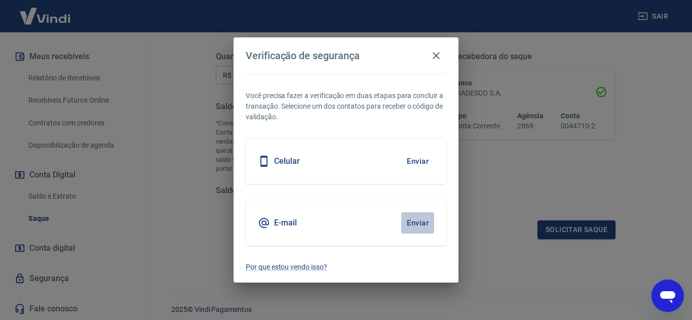
click at [423, 220] on button "Enviar" at bounding box center [417, 223] width 33 height 21
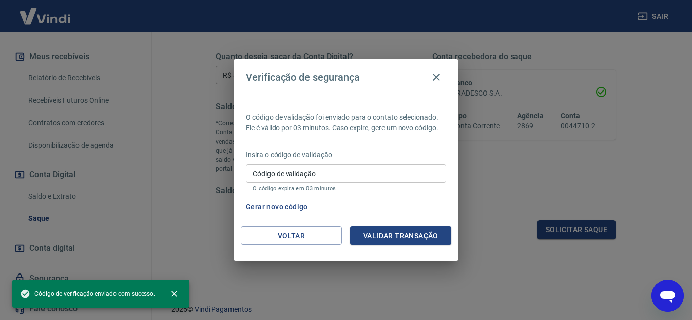
click at [326, 161] on div "Insira o código de validação Código de validação Código de validação O código e…" at bounding box center [346, 172] width 200 height 44
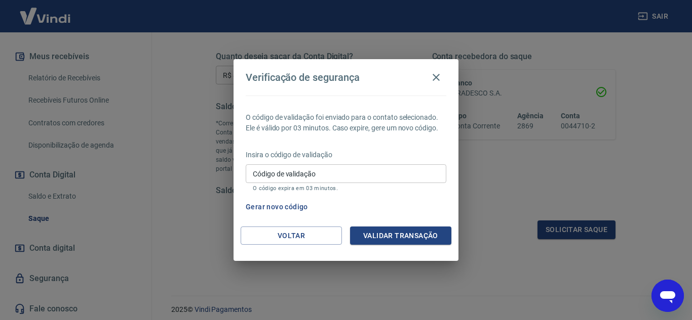
click at [314, 177] on input "Código de validação" at bounding box center [346, 174] width 200 height 19
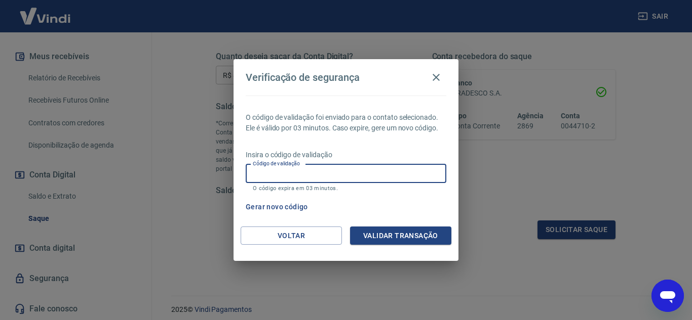
paste input "407881"
type input "407881"
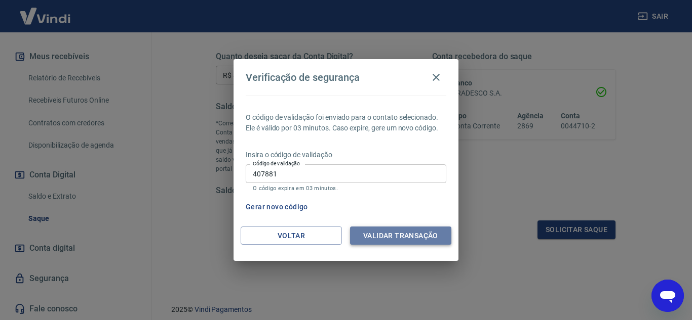
click at [398, 234] on button "Validar transação" at bounding box center [400, 236] width 101 height 19
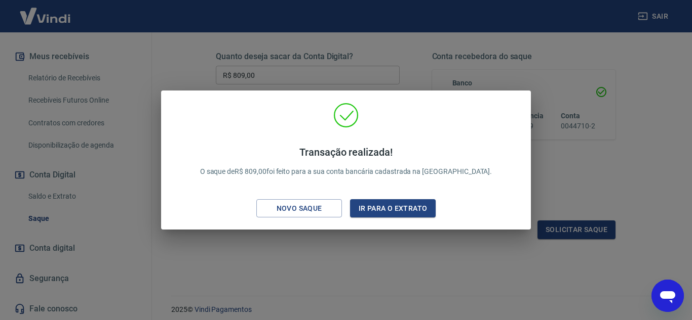
click at [535, 68] on div "Transação realizada! O saque de R$ 809,00 foi feito para a sua conta bancária c…" at bounding box center [346, 160] width 692 height 320
